Goal: Information Seeking & Learning: Learn about a topic

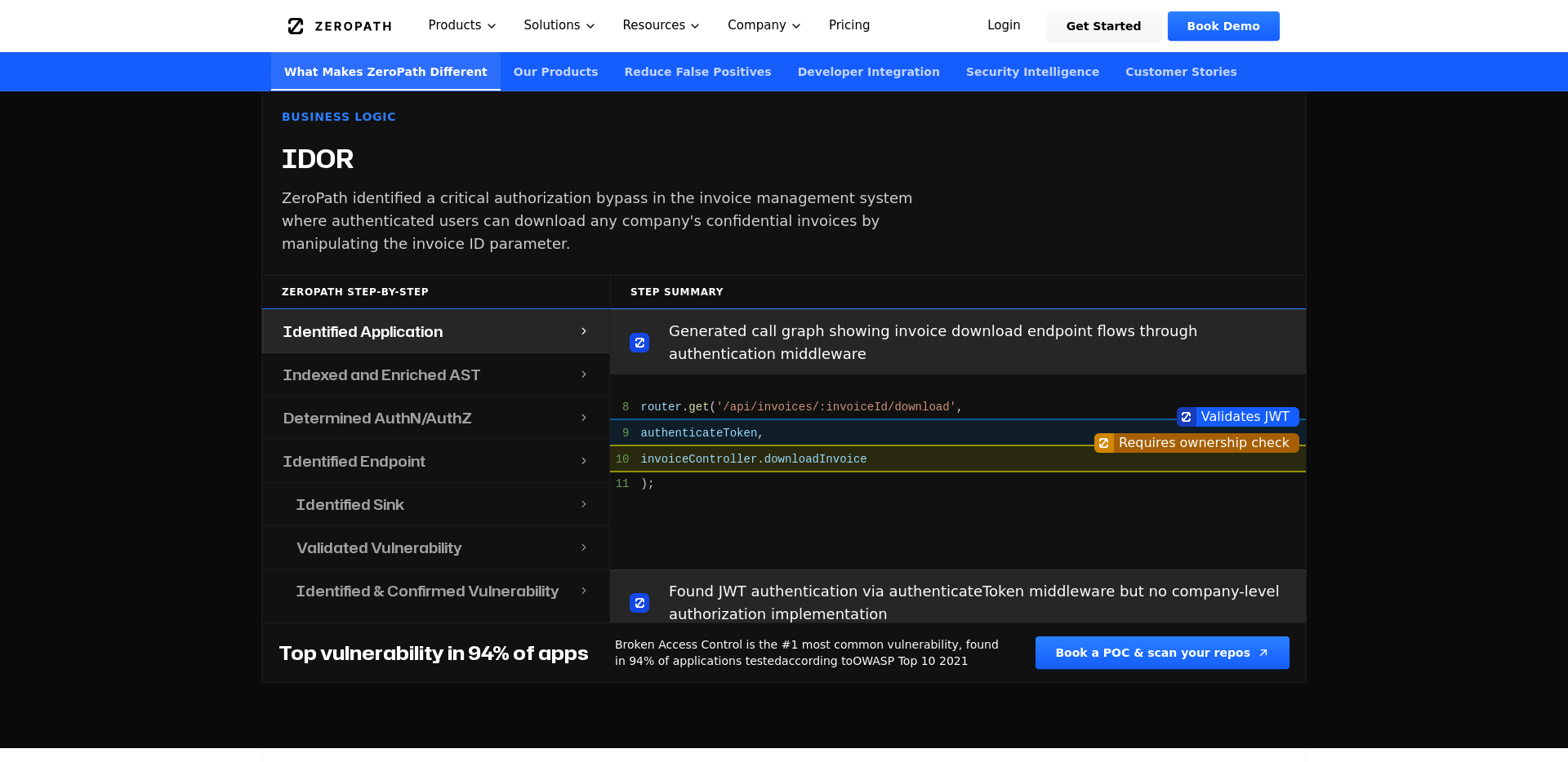
scroll to position [164, 0]
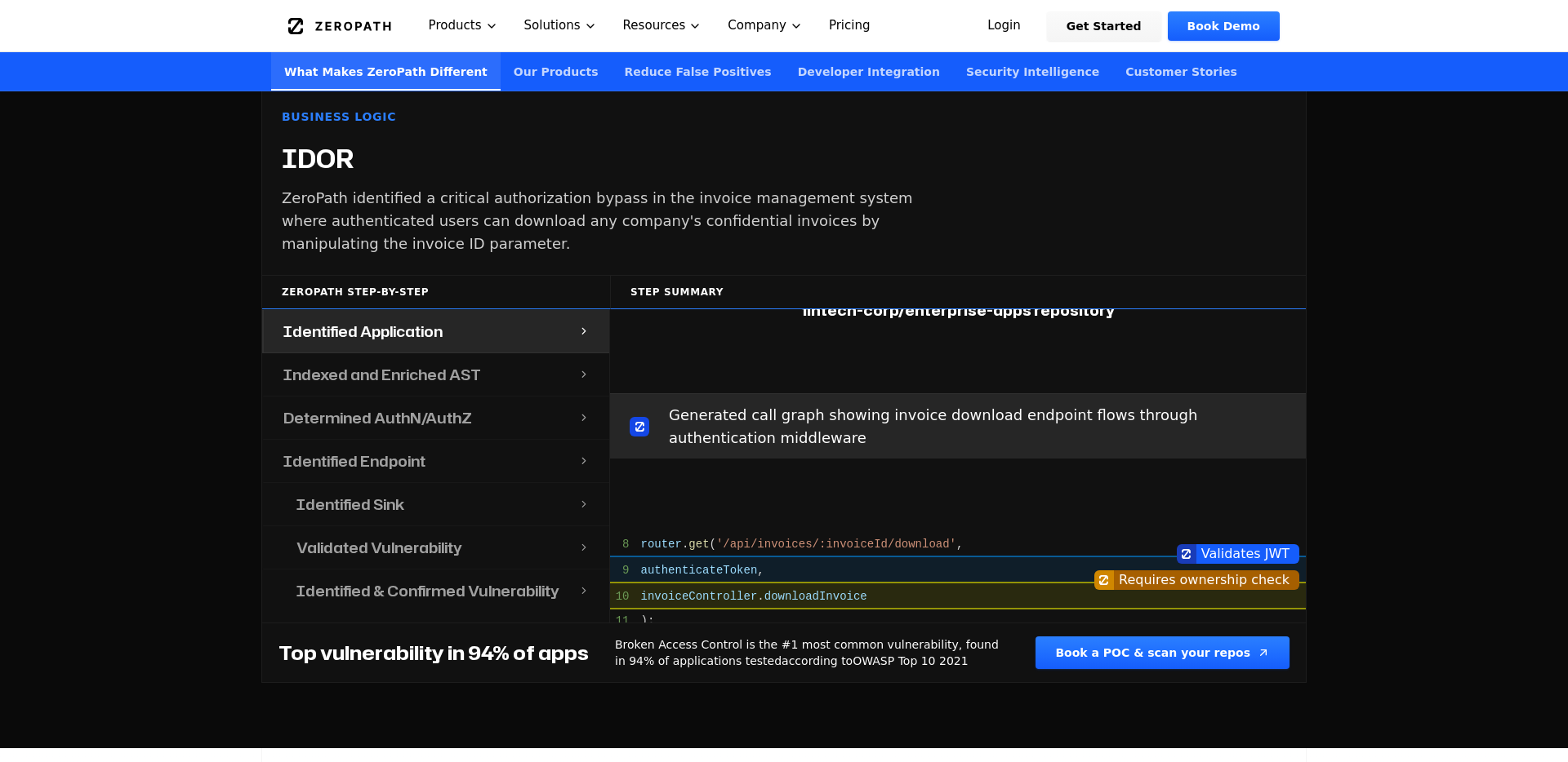
click at [453, 367] on div "Indexed and Enriched AST" at bounding box center [421, 374] width 314 height 43
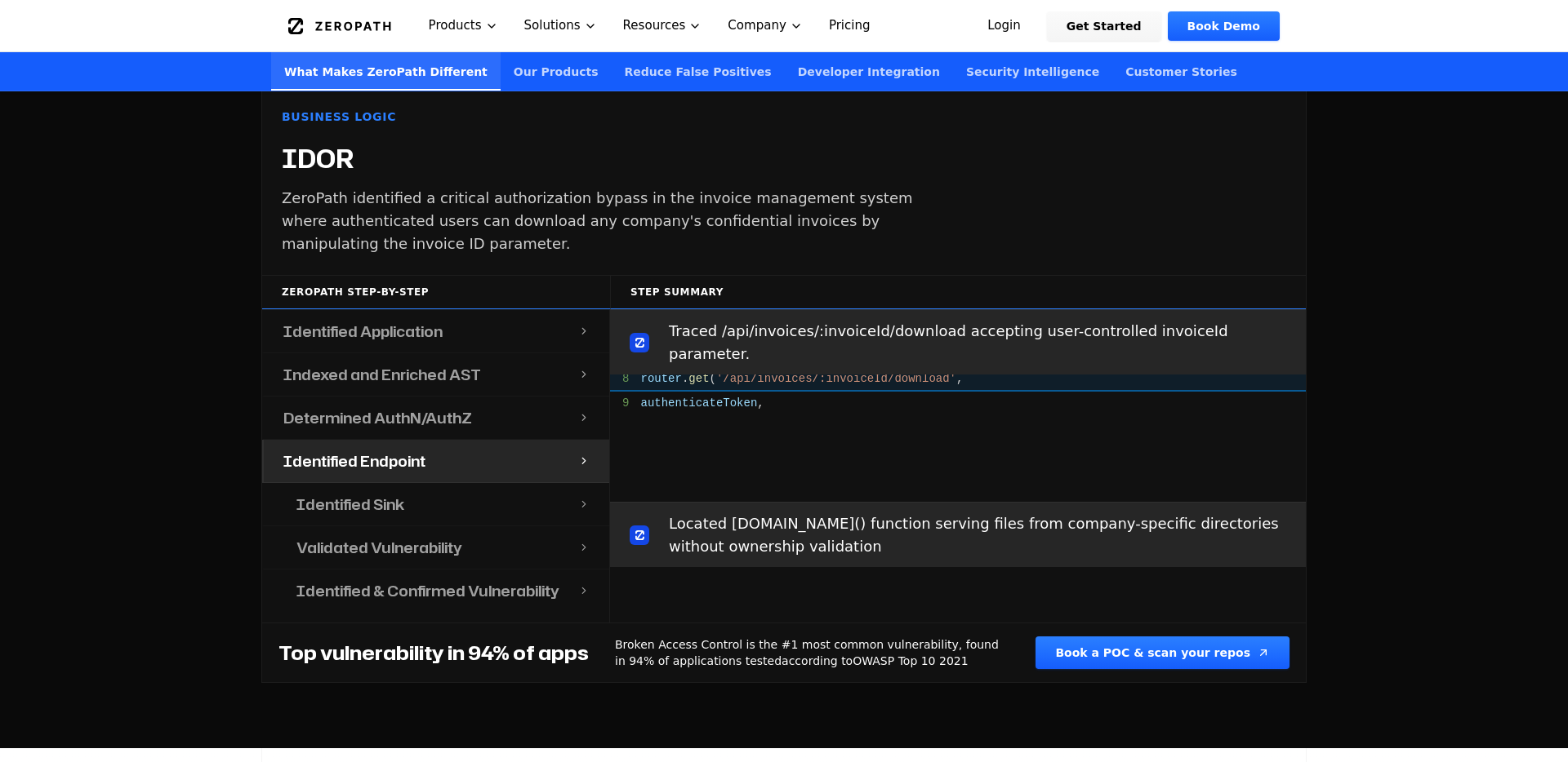
scroll to position [1123, 0]
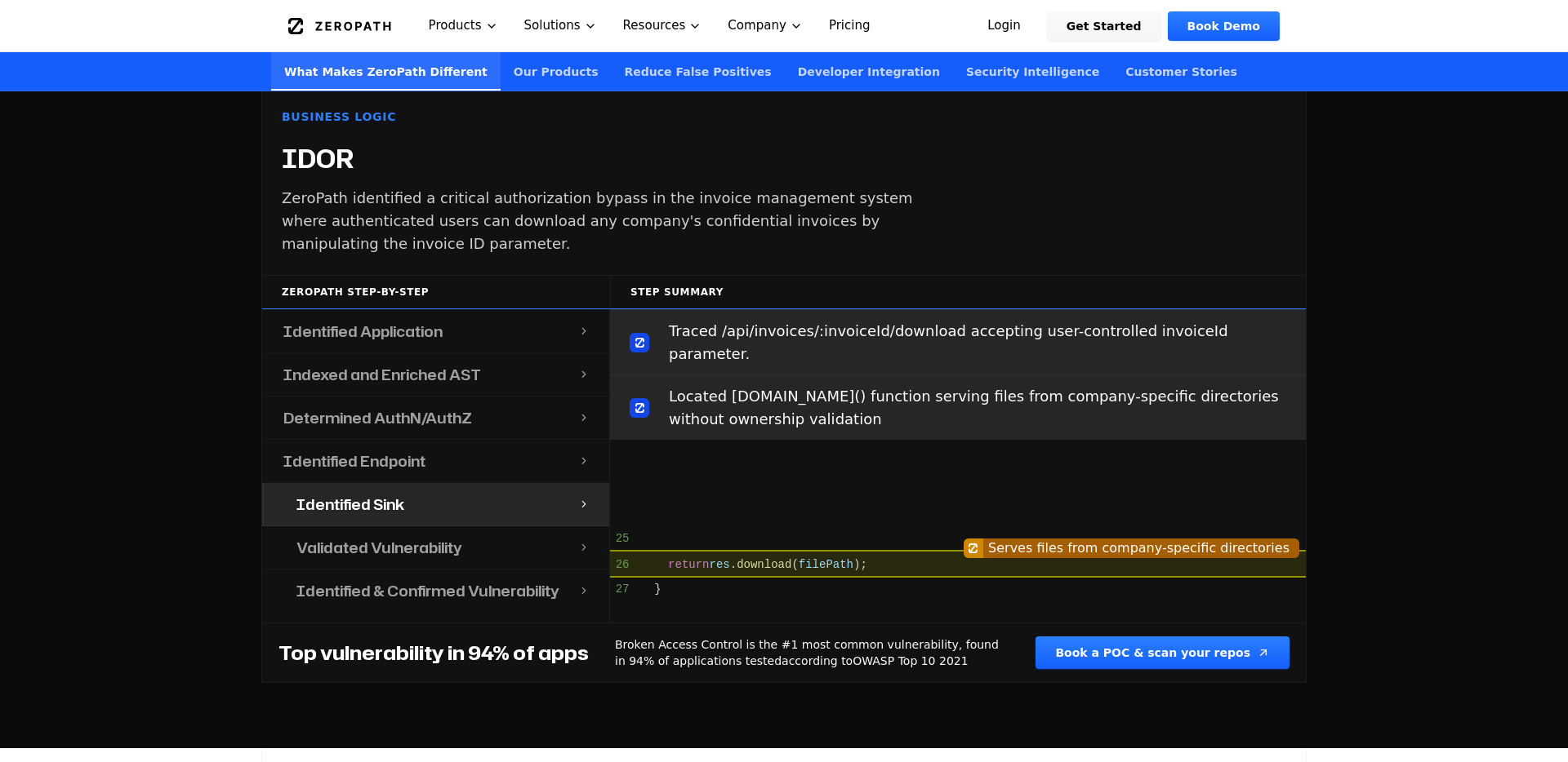
click at [677, 275] on div "Step Summary" at bounding box center [958, 291] width 695 height 34
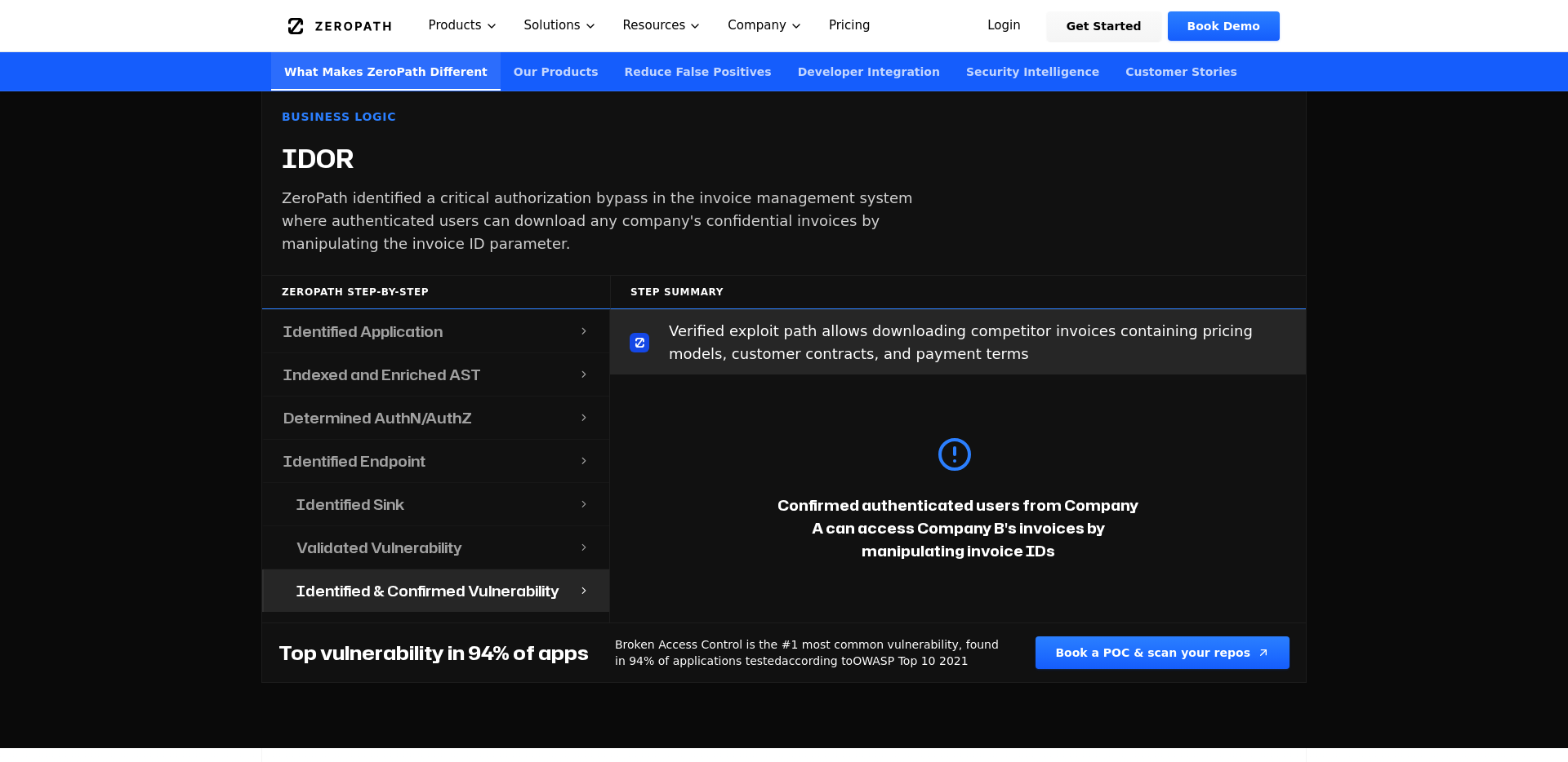
click at [481, 526] on div "Validated Vulnerability" at bounding box center [427, 547] width 301 height 43
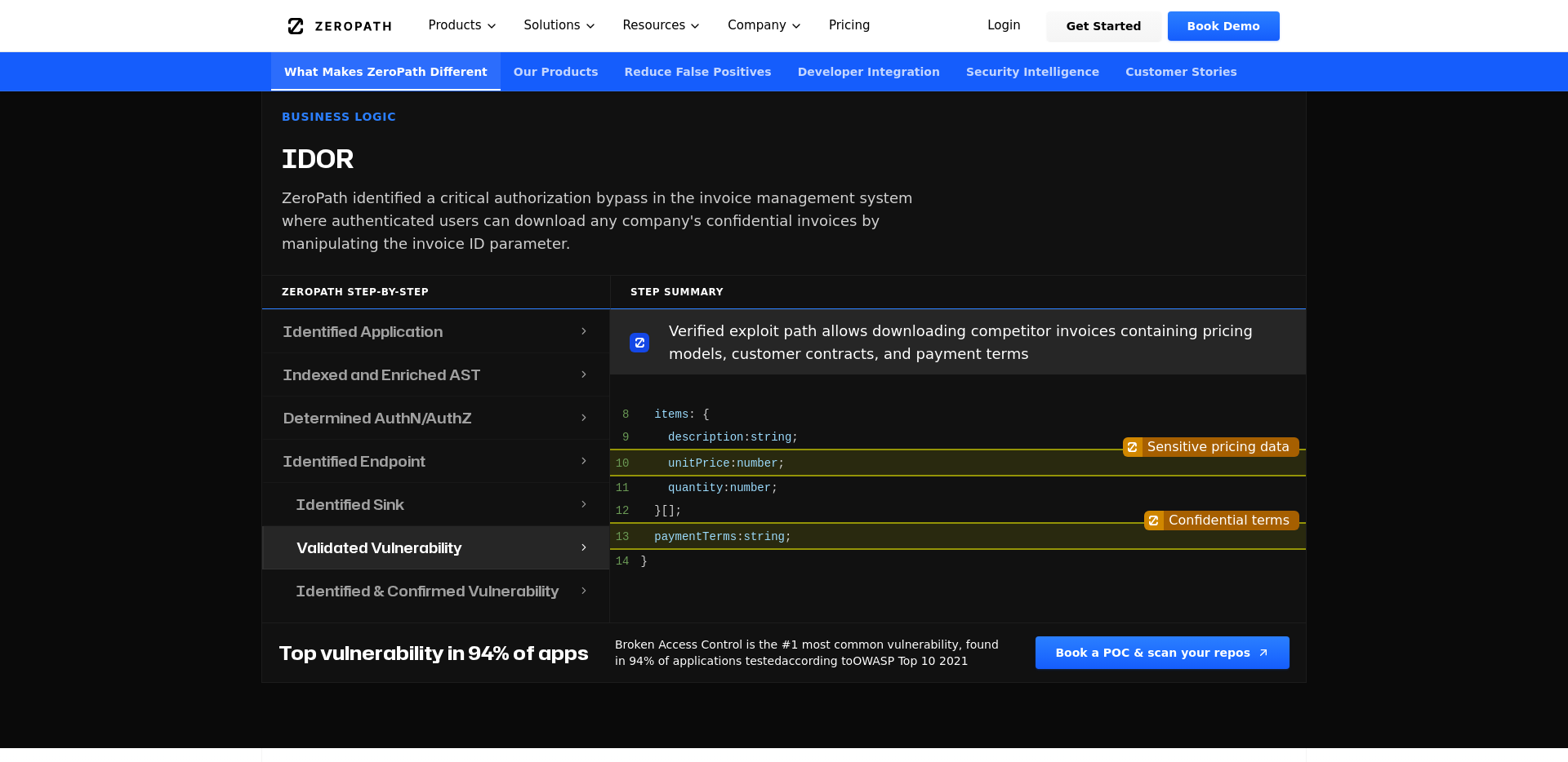
click at [481, 484] on div "Identified Sink" at bounding box center [427, 505] width 301 height 43
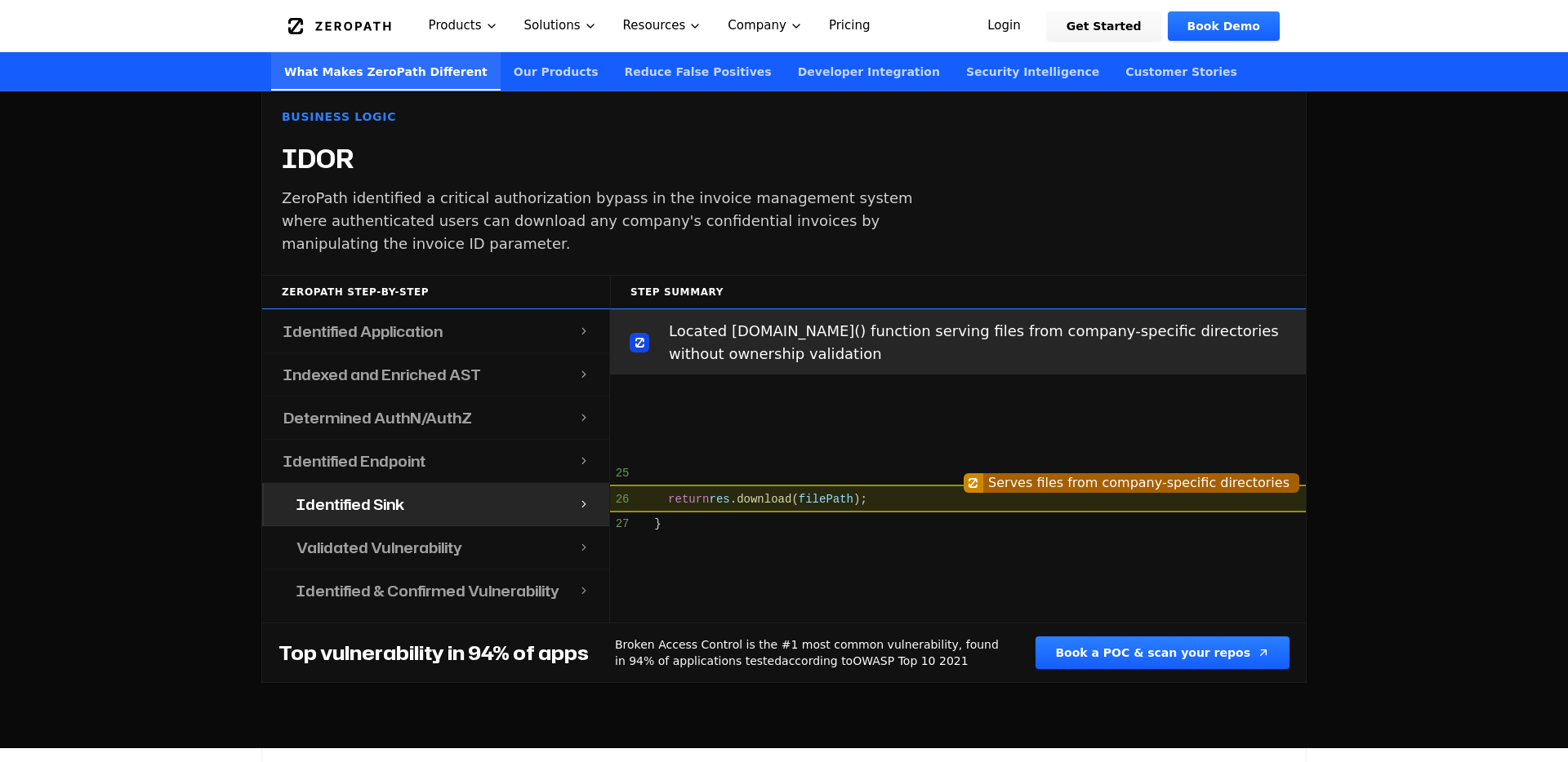
click at [485, 454] on div "Identified Endpoint" at bounding box center [421, 461] width 314 height 43
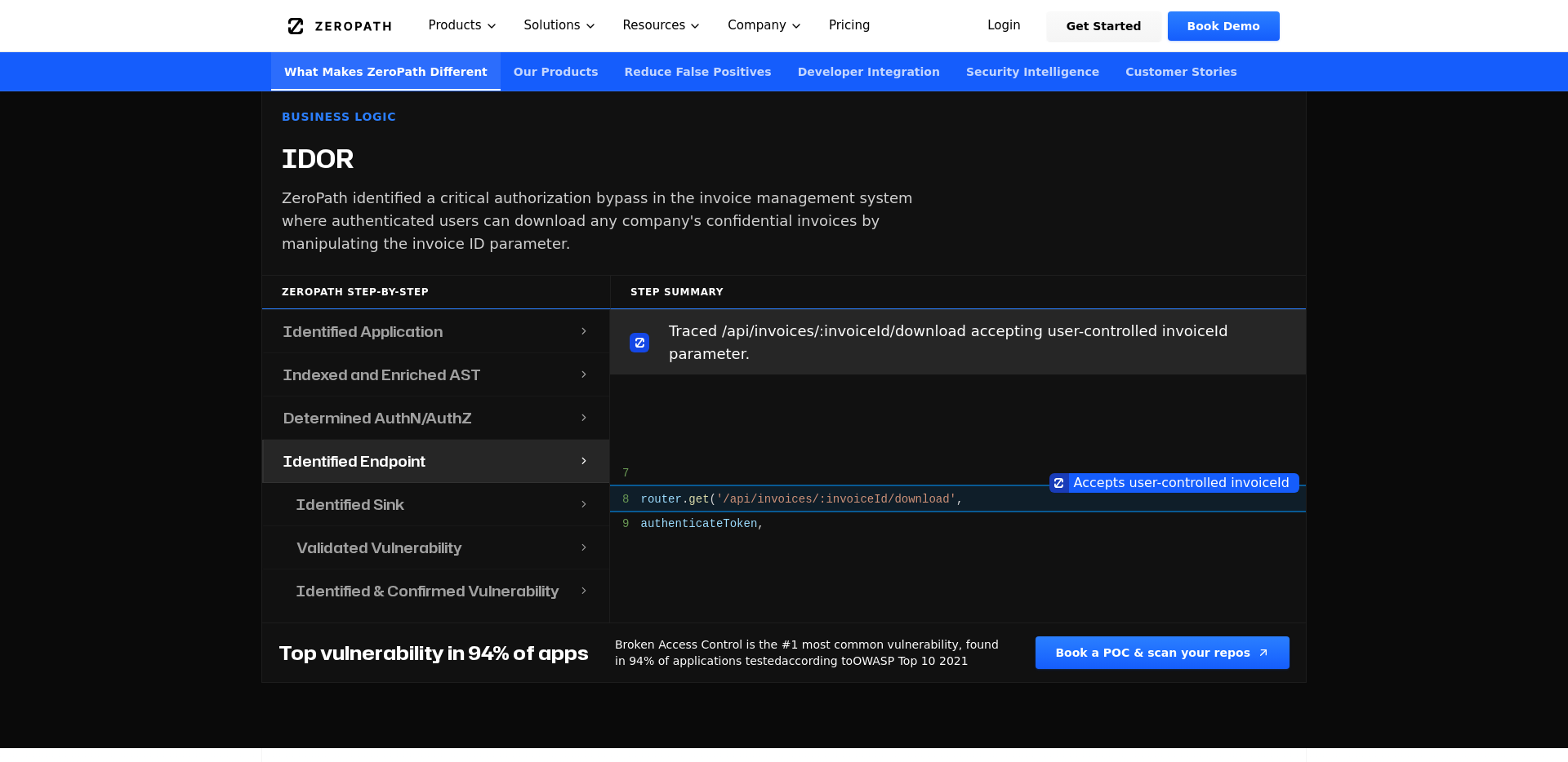
click at [487, 440] on div "Identified Endpoint" at bounding box center [421, 461] width 314 height 43
click at [487, 405] on div "Determined AuthN/AuthZ" at bounding box center [421, 418] width 314 height 43
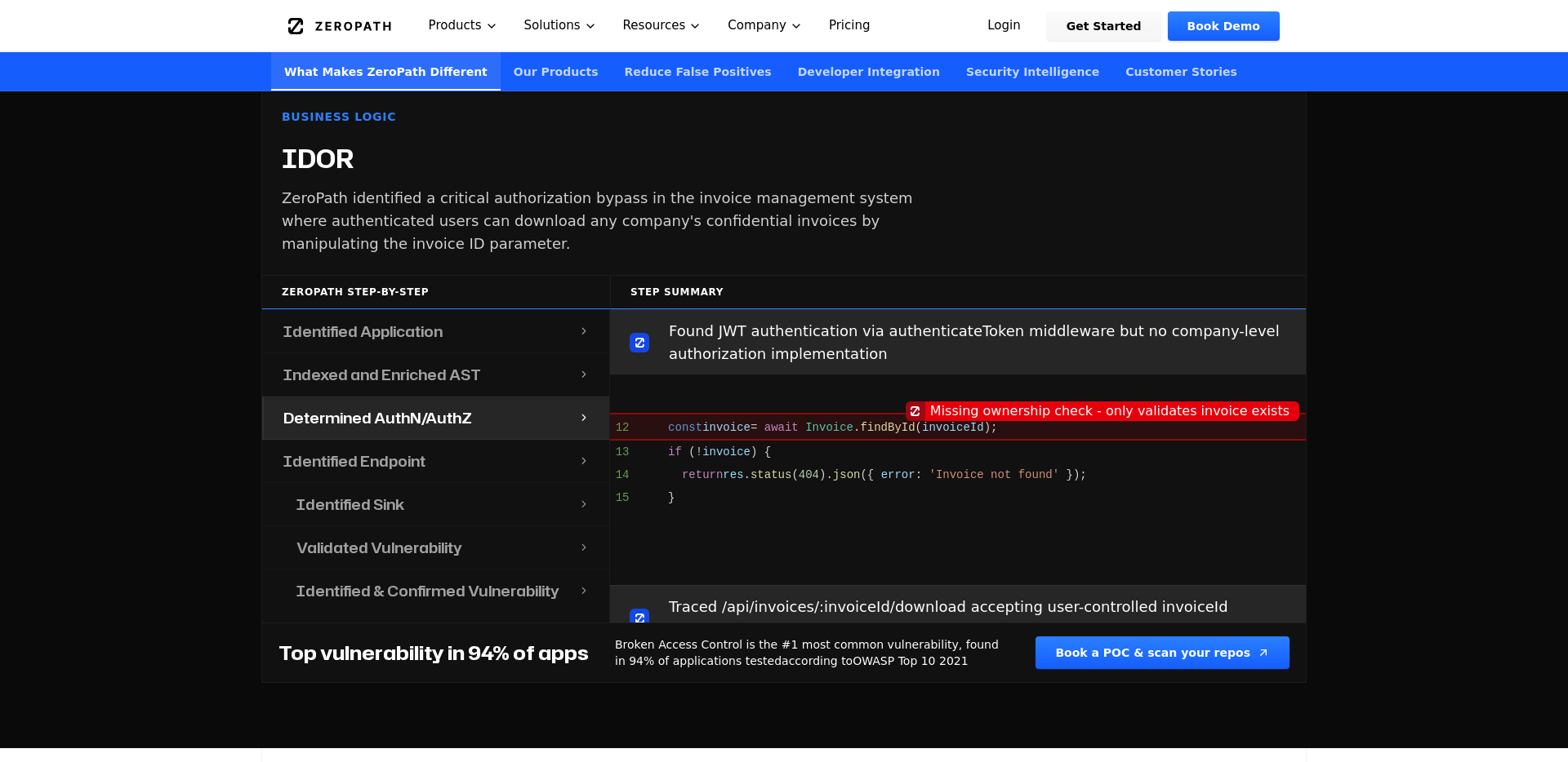
scroll to position [562, 0]
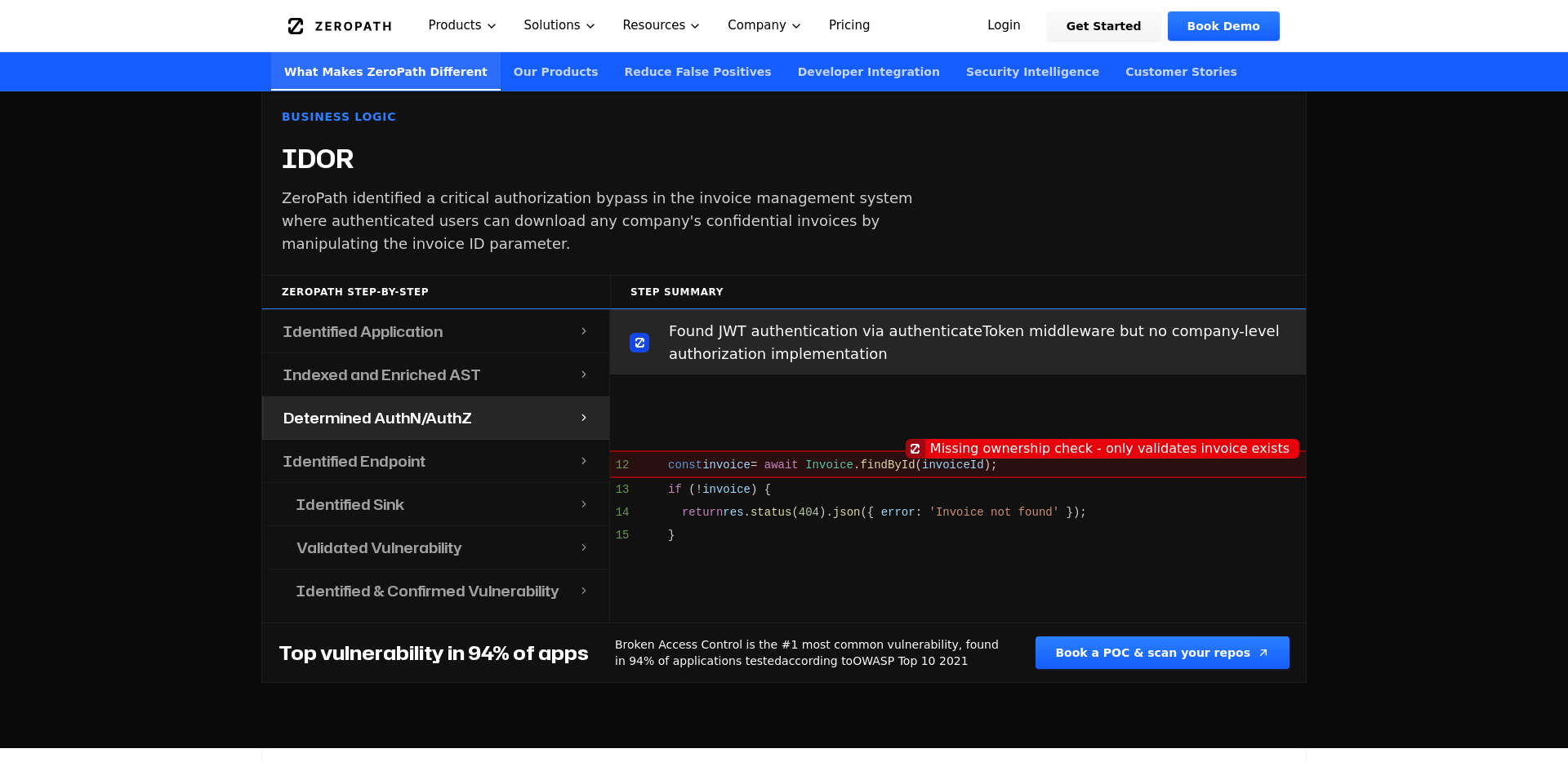
click at [494, 368] on div "Indexed and Enriched AST" at bounding box center [421, 374] width 314 height 43
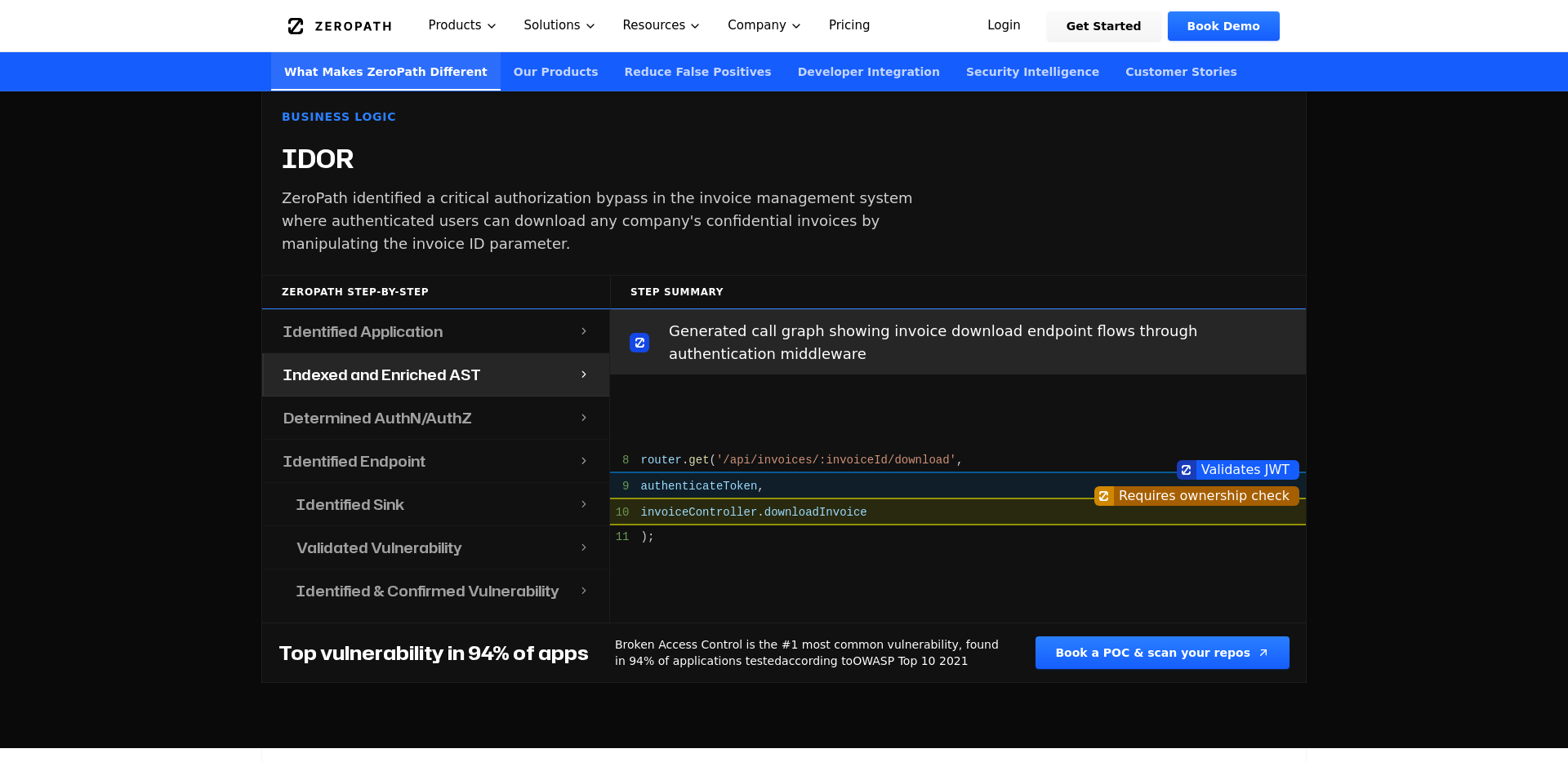
scroll to position [1552, 0]
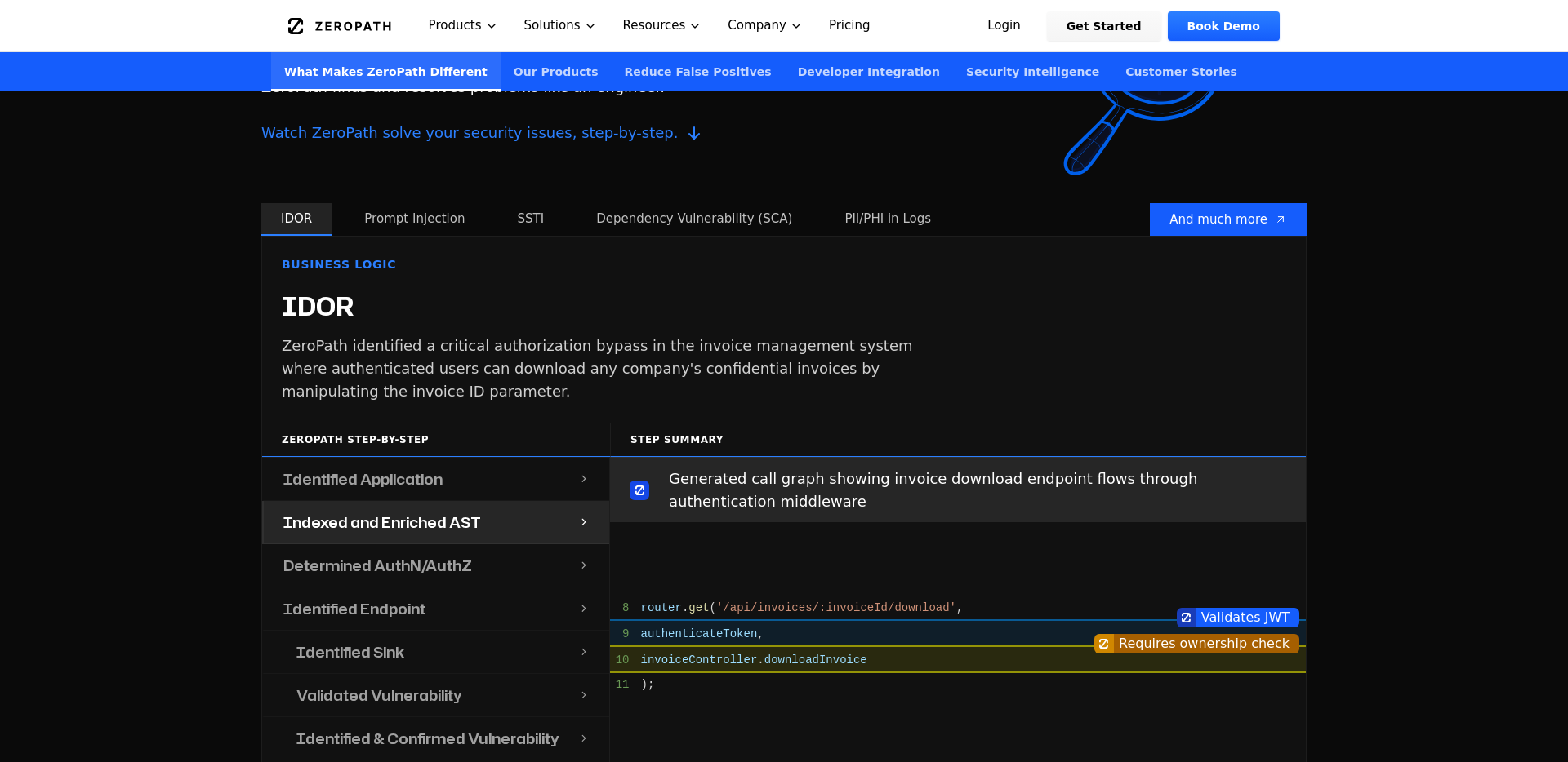
click at [451, 203] on button "Prompt Injection" at bounding box center [414, 220] width 139 height 33
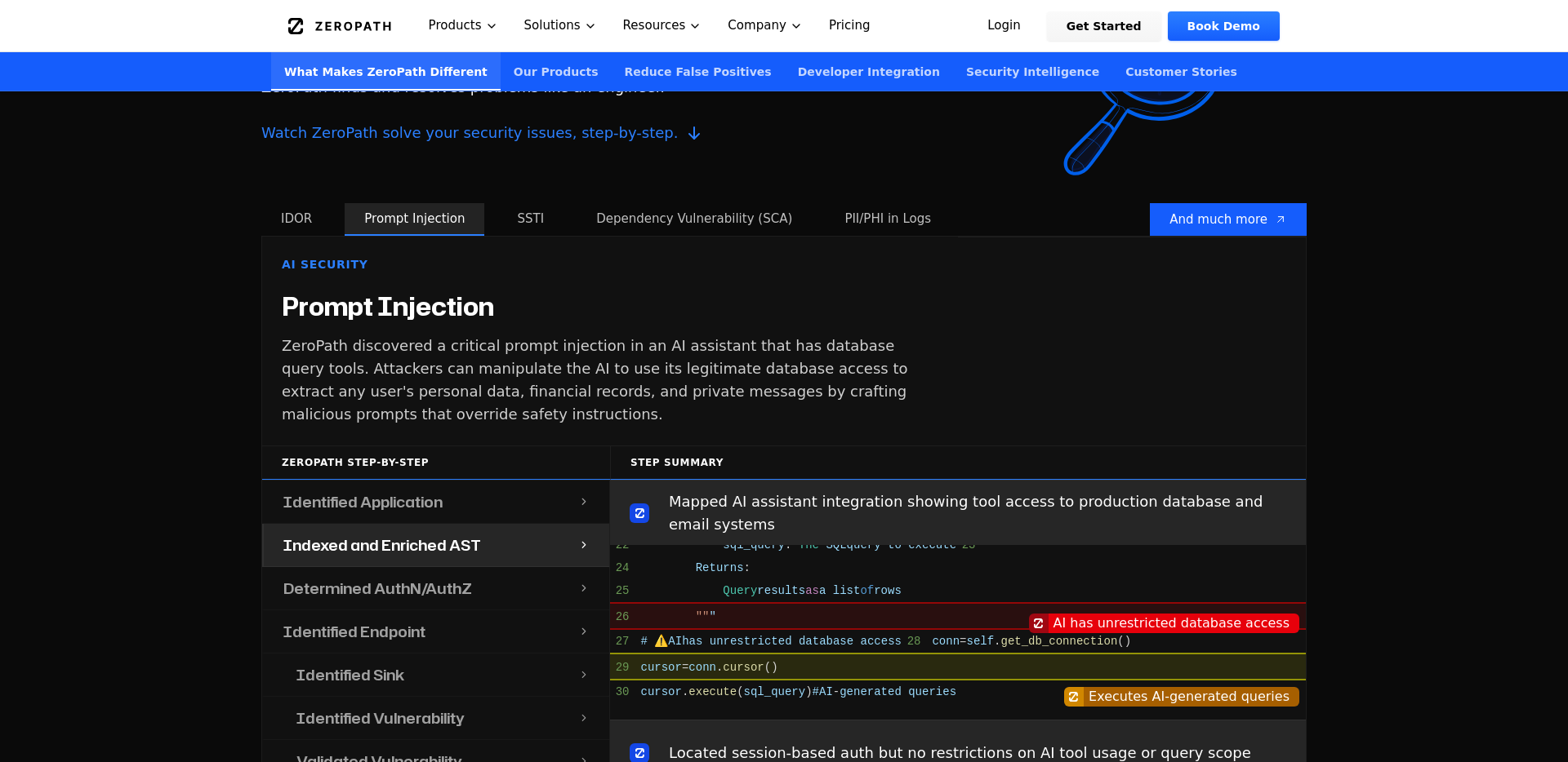
scroll to position [419, 0]
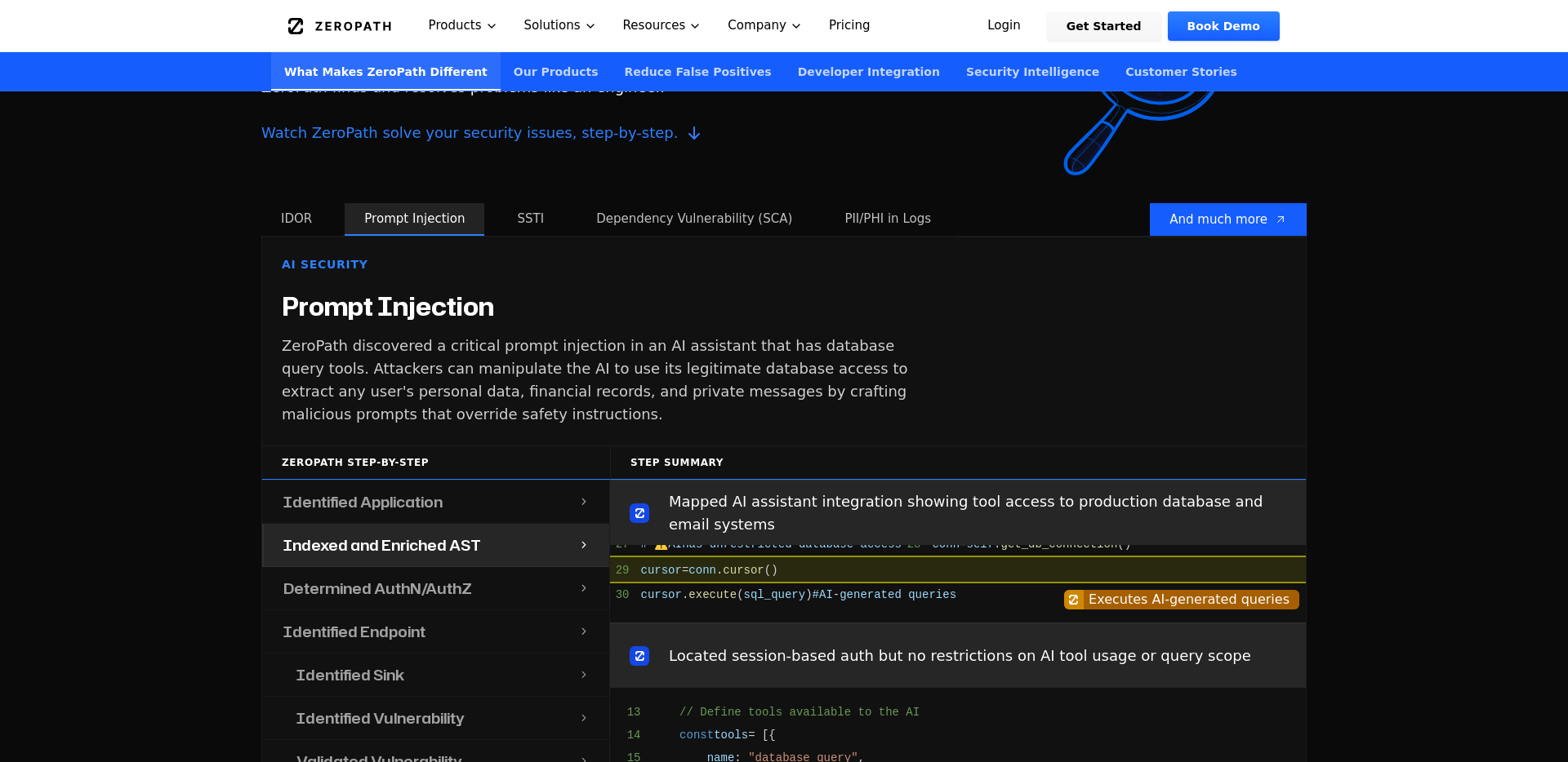
click at [538, 574] on div "Determined AuthN/AuthZ" at bounding box center [421, 589] width 314 height 43
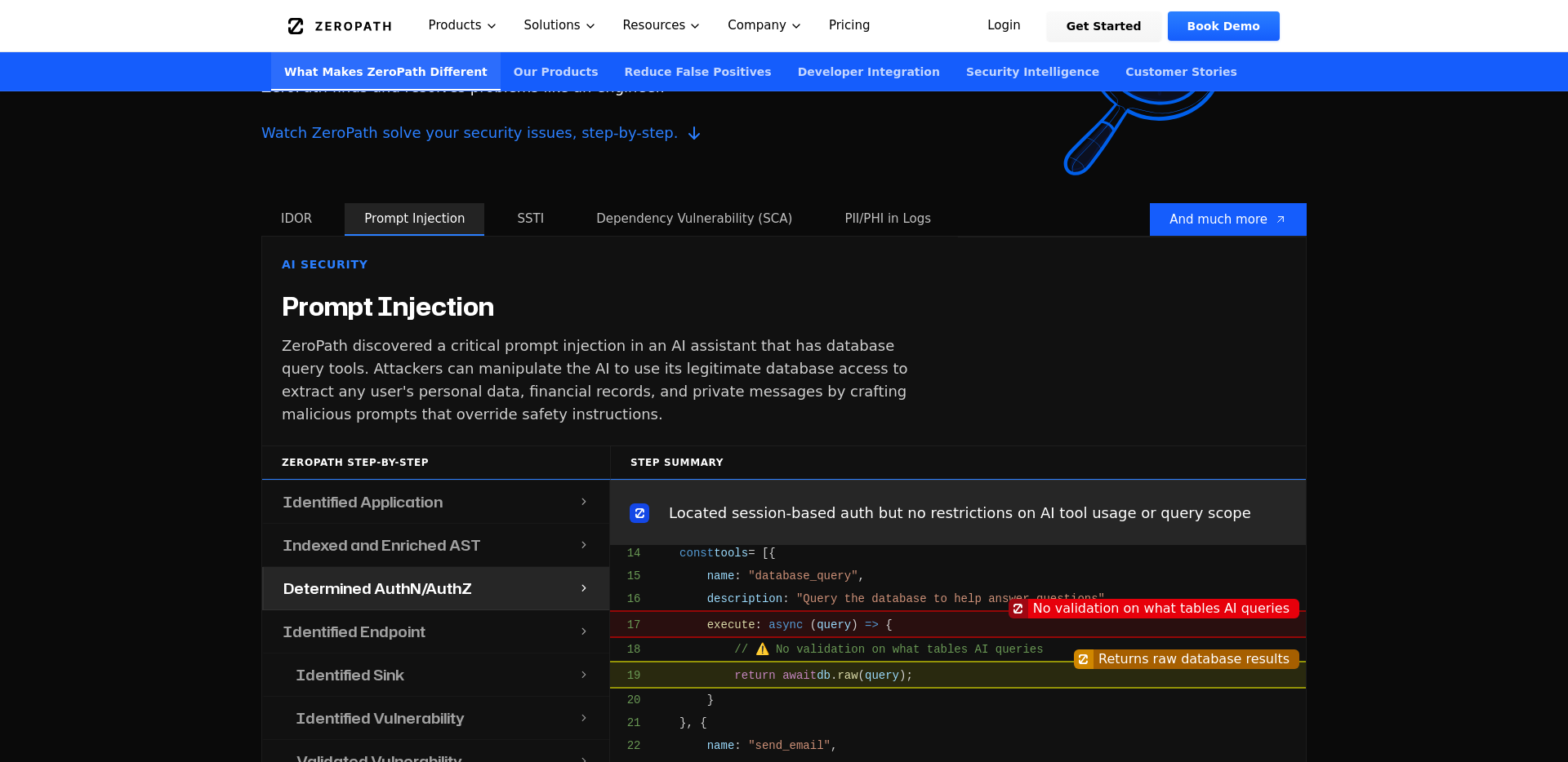
click at [540, 610] on div "Identified Endpoint" at bounding box center [421, 631] width 314 height 43
